Goal: Obtain resource: Download file/media

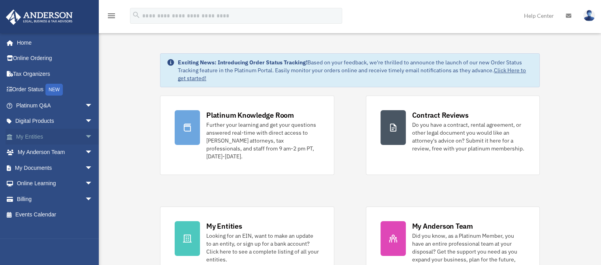
click at [85, 132] on span "arrow_drop_down" at bounding box center [93, 137] width 16 height 16
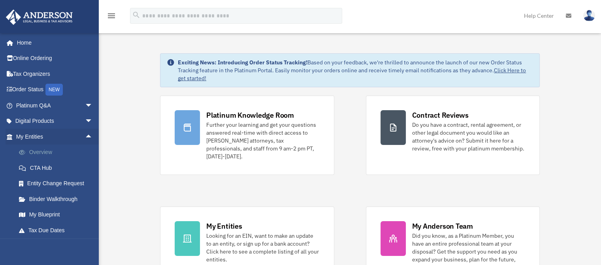
click at [48, 152] on link "Overview" at bounding box center [58, 153] width 94 height 16
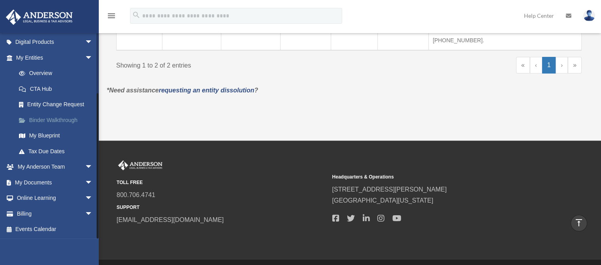
scroll to position [258, 0]
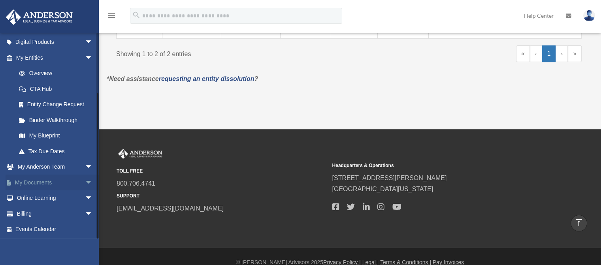
click at [85, 183] on span "arrow_drop_down" at bounding box center [93, 183] width 16 height 16
click at [39, 199] on link "Box" at bounding box center [58, 199] width 94 height 16
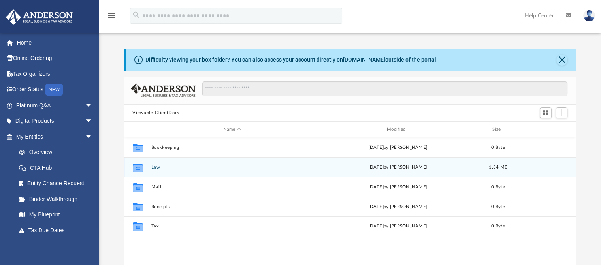
click at [155, 163] on div "Collaborated Folder Law Tue Aug 26 2025 by Bobbi Williams 1.34 MB" at bounding box center [350, 167] width 452 height 20
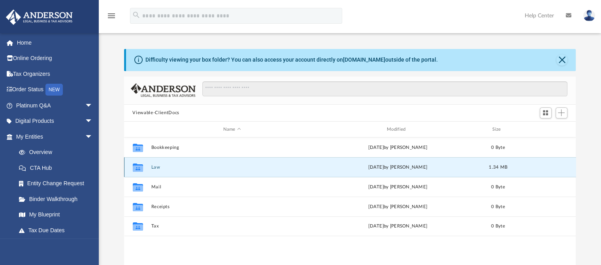
click at [155, 167] on button "Law" at bounding box center [232, 167] width 162 height 5
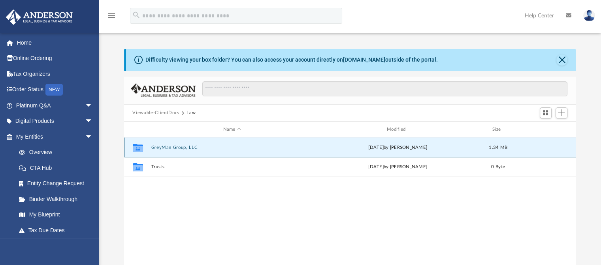
click at [156, 146] on button "GreyMan Group, LLC" at bounding box center [232, 147] width 162 height 5
click at [156, 146] on button "Initial Docs" at bounding box center [232, 147] width 162 height 5
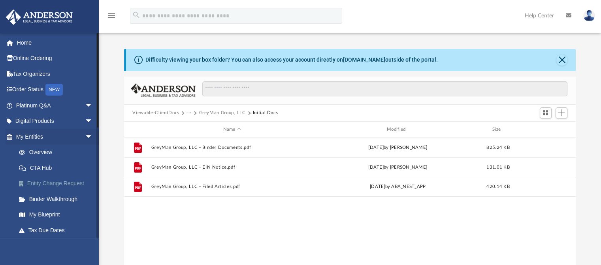
click at [66, 186] on link "Entity Change Request" at bounding box center [58, 184] width 94 height 16
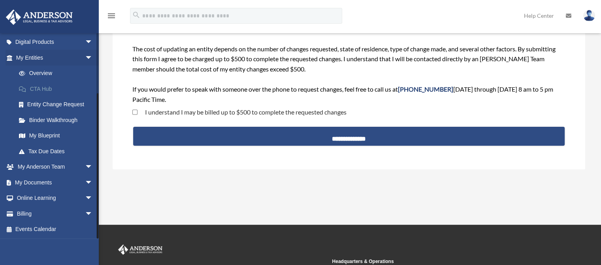
scroll to position [67, 0]
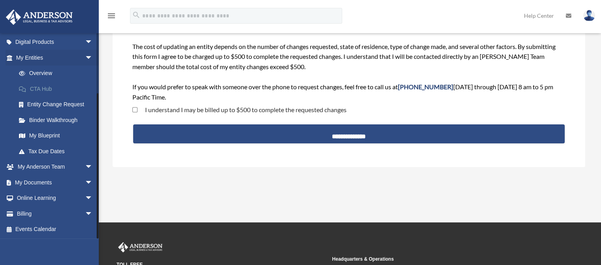
click at [85, 170] on span "arrow_drop_down" at bounding box center [93, 167] width 16 height 16
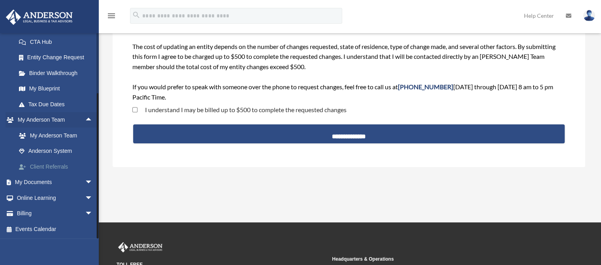
scroll to position [126, 0]
click at [86, 181] on span "arrow_drop_down" at bounding box center [93, 183] width 16 height 16
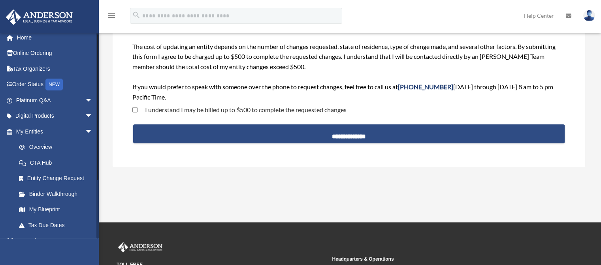
scroll to position [5, 0]
click at [44, 195] on link "Binder Walkthrough" at bounding box center [58, 195] width 94 height 16
click at [43, 215] on link "My Blueprint" at bounding box center [58, 210] width 94 height 16
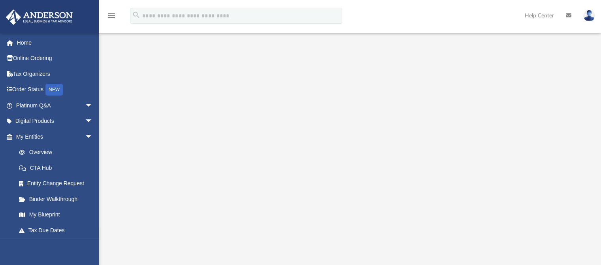
scroll to position [75, 0]
click at [60, 151] on link "Overview" at bounding box center [58, 153] width 94 height 16
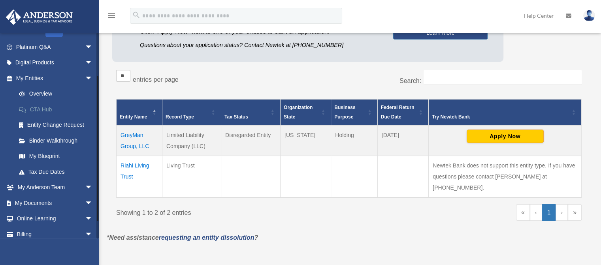
scroll to position [61, 0]
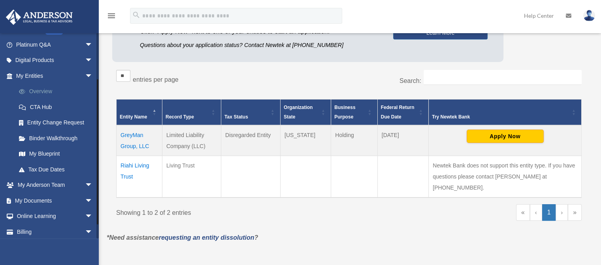
click at [46, 89] on link "Overview" at bounding box center [58, 92] width 94 height 16
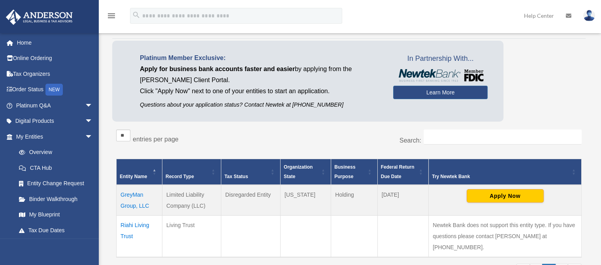
scroll to position [40, 0]
click at [110, 49] on div "Entities, Trusts, and Deeds Active Entities Inactive Entities Active Trusts Ina…" at bounding box center [349, 150] width 485 height 285
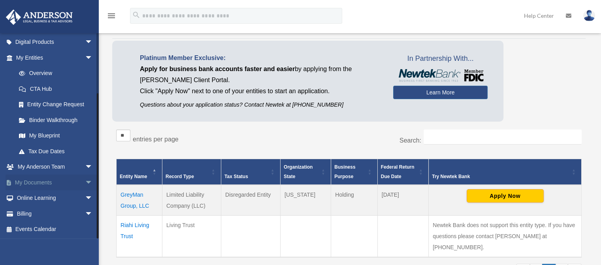
click at [85, 181] on span "arrow_drop_down" at bounding box center [93, 183] width 16 height 16
click at [34, 198] on link "Box" at bounding box center [58, 199] width 94 height 16
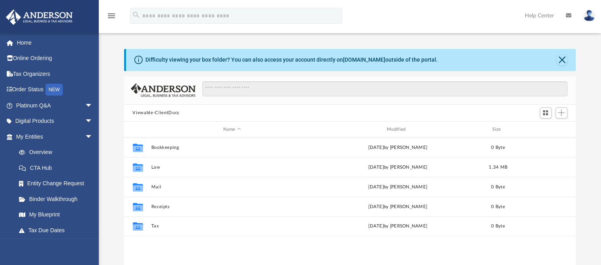
scroll to position [174, 446]
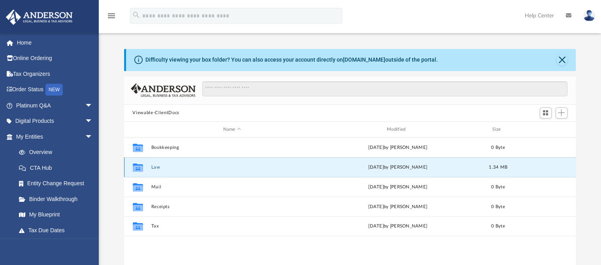
click at [155, 169] on button "Law" at bounding box center [232, 167] width 162 height 5
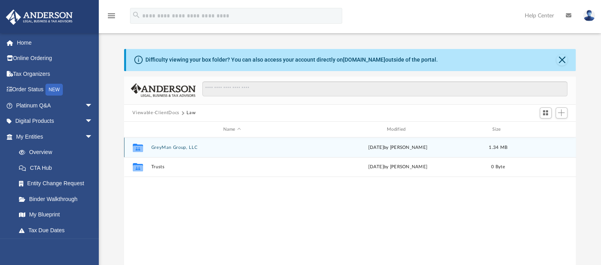
click at [163, 149] on div "Collaborated Folder GreyMan Group, LLC Thu Aug 21 2025 by Samantha Turner 1.34 …" at bounding box center [350, 148] width 452 height 20
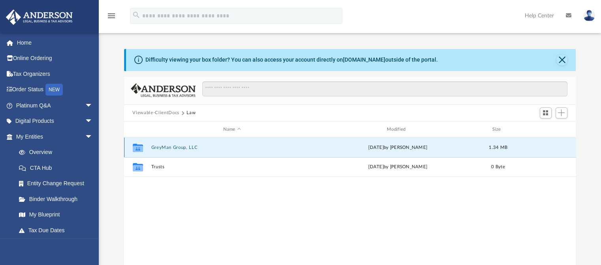
click at [163, 149] on button "GreyMan Group, LLC" at bounding box center [232, 147] width 162 height 5
click at [163, 149] on button "Initial Docs" at bounding box center [232, 147] width 162 height 5
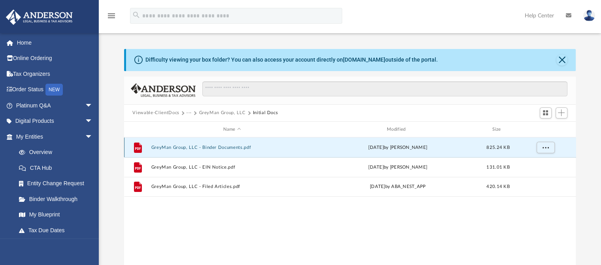
click at [163, 149] on button "GreyMan Group, LLC - Binder Documents.pdf" at bounding box center [232, 147] width 162 height 5
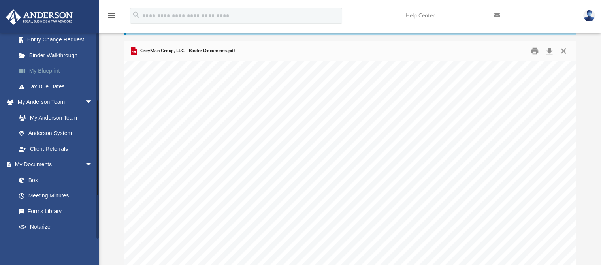
scroll to position [144, 0]
click at [44, 70] on link "My Blueprint" at bounding box center [58, 71] width 94 height 16
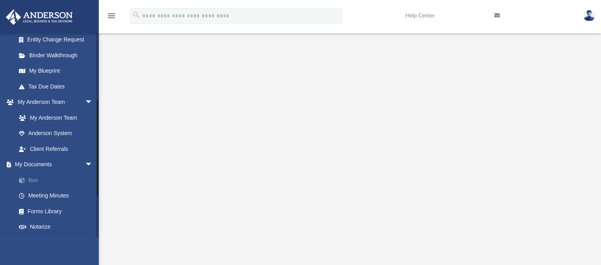
click at [36, 180] on link "Box" at bounding box center [58, 180] width 94 height 16
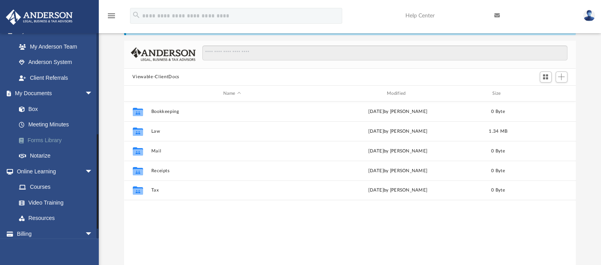
scroll to position [236, 0]
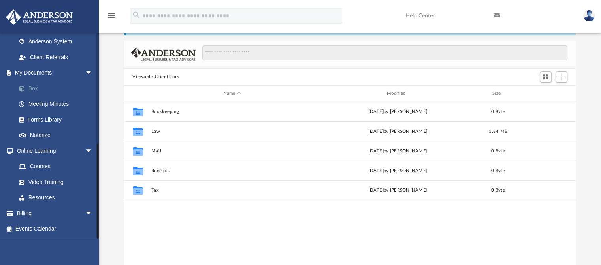
click at [51, 94] on link "Box" at bounding box center [58, 89] width 94 height 16
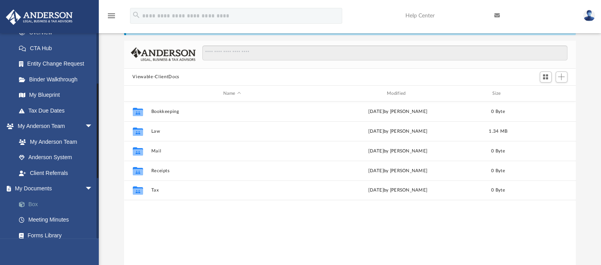
scroll to position [108, 0]
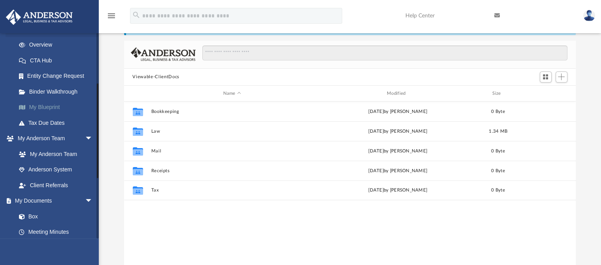
click at [47, 104] on link "My Blueprint" at bounding box center [58, 108] width 94 height 16
